Goal: Find specific page/section: Find specific page/section

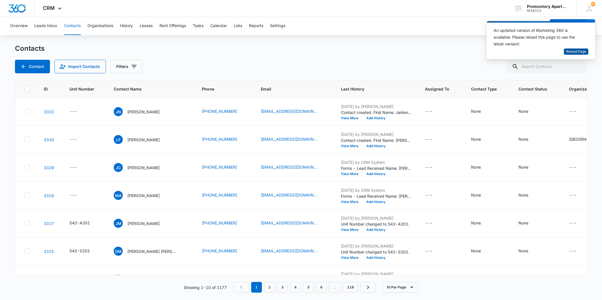
click at [568, 53] on span "Reload Page" at bounding box center [576, 51] width 20 height 5
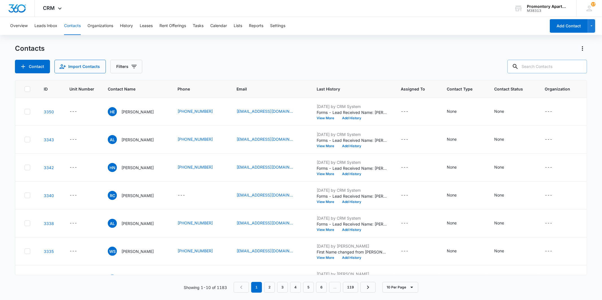
click at [536, 65] on input "text" at bounding box center [548, 67] width 80 height 14
type input "543-i102"
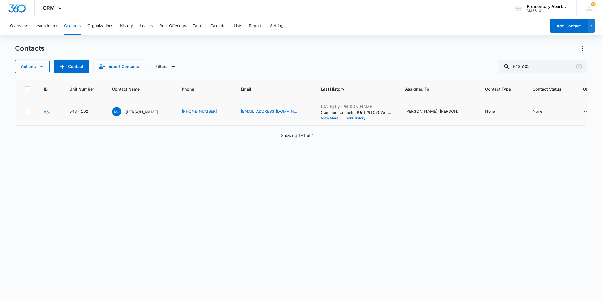
click at [49, 112] on link "852" at bounding box center [48, 112] width 8 height 5
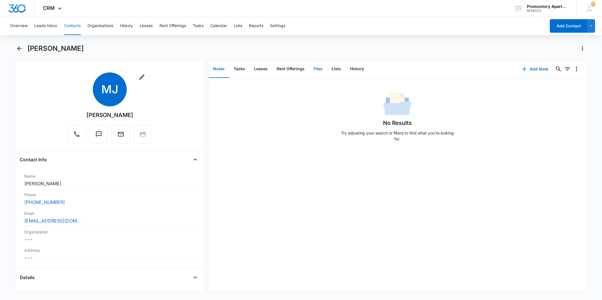
click at [317, 73] on button "Files" at bounding box center [318, 69] width 18 height 18
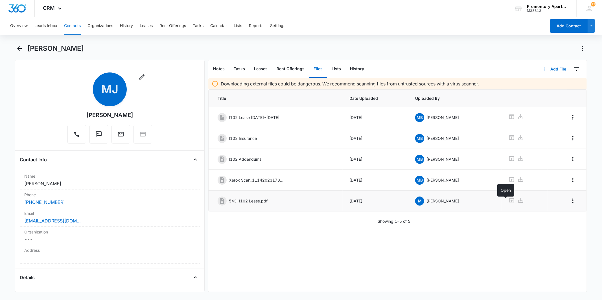
click at [509, 203] on icon at bounding box center [512, 200] width 7 height 7
click at [31, 50] on h1 "[PERSON_NAME]" at bounding box center [55, 48] width 56 height 8
click at [21, 49] on icon "Back" at bounding box center [19, 48] width 5 height 5
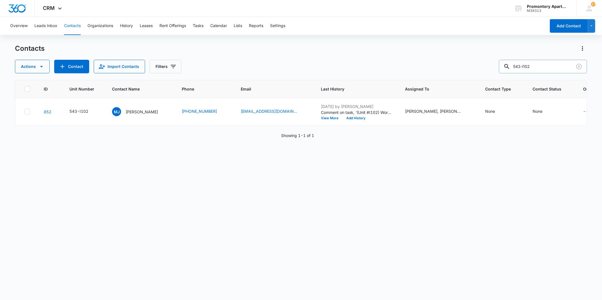
drag, startPoint x: 547, startPoint y: 63, endPoint x: 529, endPoint y: 64, distance: 18.1
click at [529, 64] on input "543-i102" at bounding box center [543, 67] width 88 height 14
type input "543-M104"
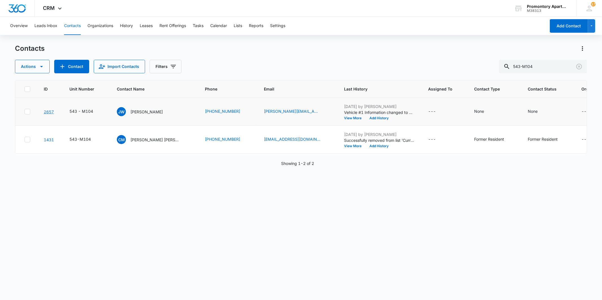
click at [51, 112] on link "2657" at bounding box center [49, 112] width 10 height 5
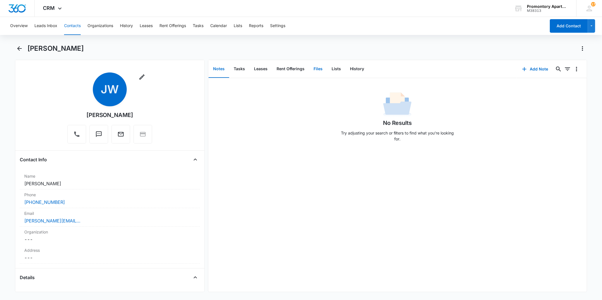
click at [318, 77] on button "Files" at bounding box center [318, 69] width 18 height 18
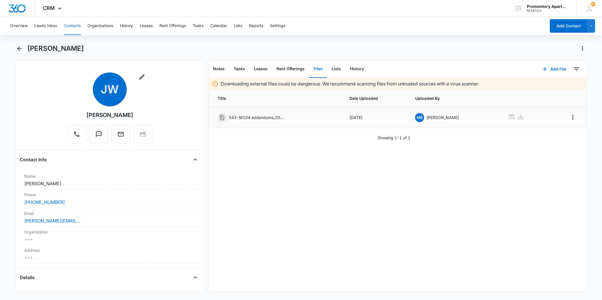
click at [287, 117] on div "543-M104 addendums_05082025174957.pdf" at bounding box center [276, 117] width 116 height 9
click at [509, 117] on icon at bounding box center [512, 117] width 7 height 7
click at [43, 50] on h1 "[PERSON_NAME]" at bounding box center [55, 48] width 56 height 8
click at [20, 45] on icon "Back" at bounding box center [19, 48] width 7 height 7
